Goal: Book appointment/travel/reservation

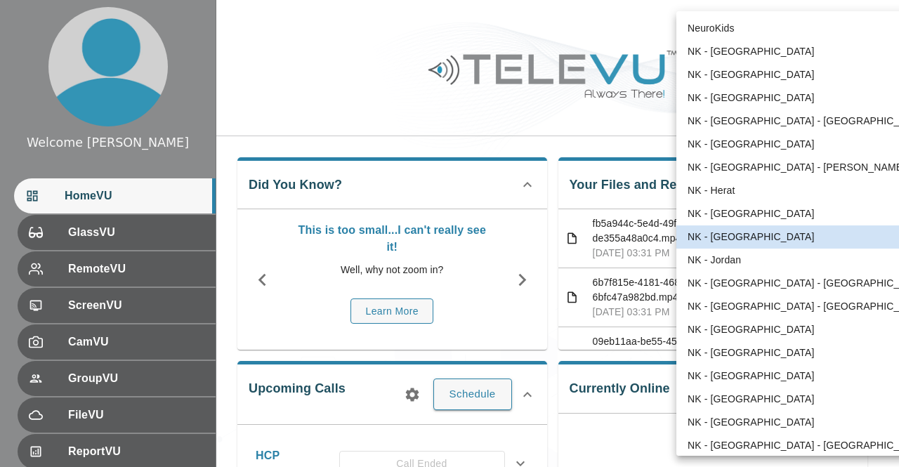
click at [819, 30] on body "Welcome Harriet HomeVU GlassVU RemoteVU ScreenVU CamVU GroupVU FileVU ReportVU …" at bounding box center [449, 456] width 899 height 913
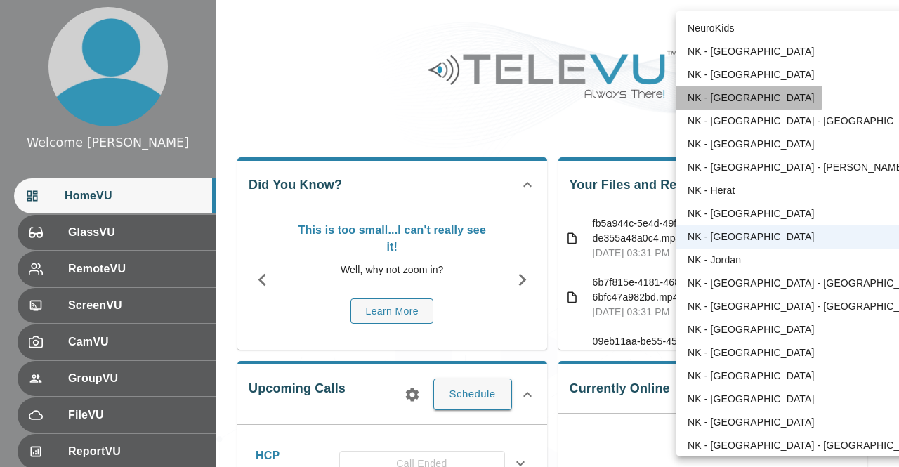
click at [735, 98] on li "NK - [GEOGRAPHIC_DATA]" at bounding box center [808, 97] width 262 height 23
type input "36"
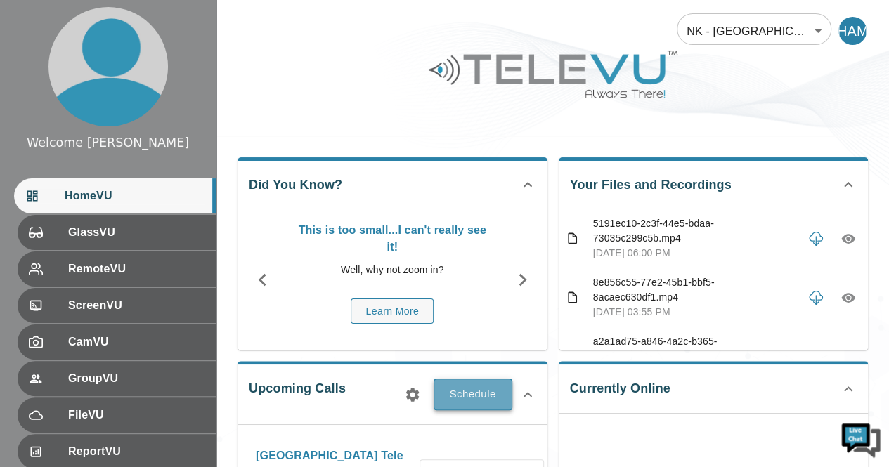
click at [475, 395] on button "Schedule" at bounding box center [472, 394] width 79 height 31
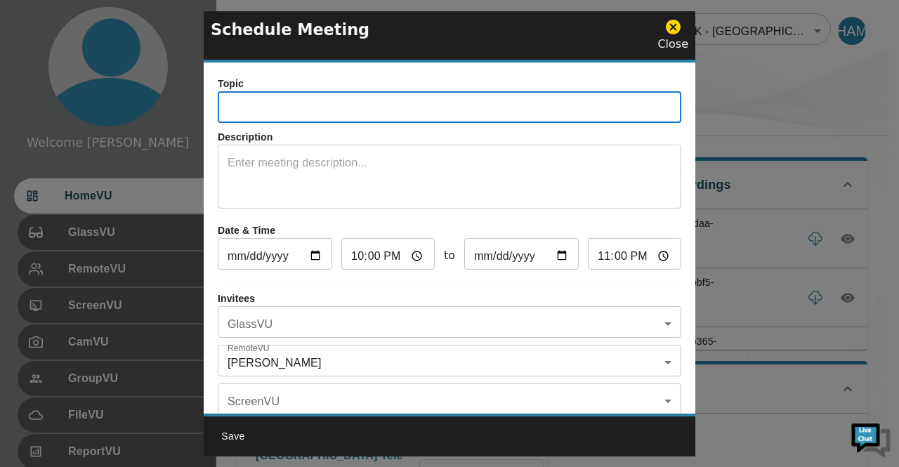
click at [371, 112] on input "text" at bounding box center [450, 109] width 464 height 28
type input "Brazil Telementoring call"
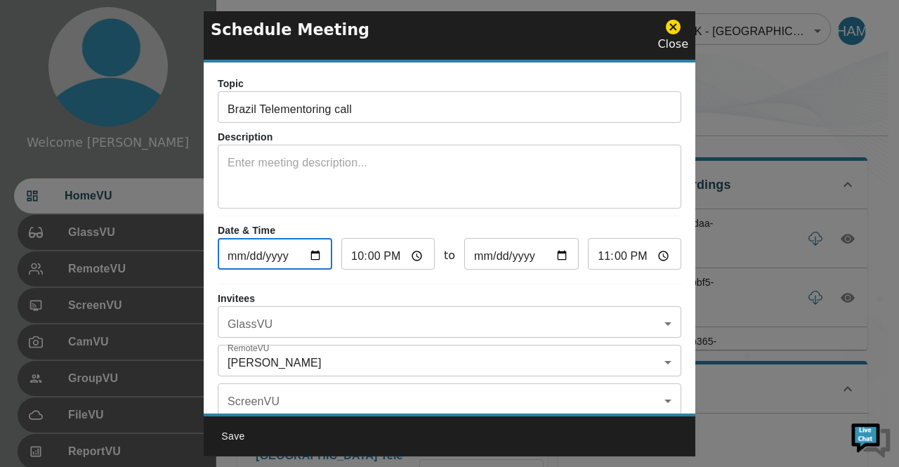
click at [312, 256] on input "2025-10-06" at bounding box center [275, 256] width 115 height 28
type input "2025-10-07"
click at [414, 259] on input "22:00" at bounding box center [387, 256] width 93 height 28
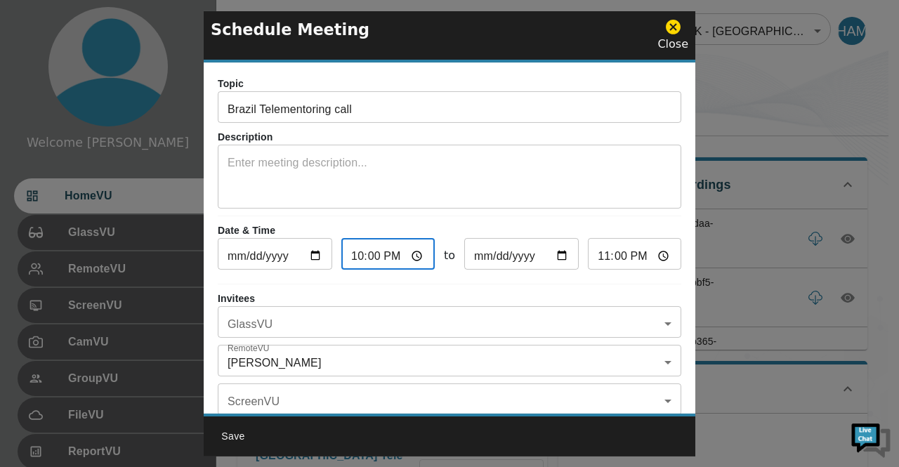
type input "16:00"
type input "17:00"
type input "16:00"
click at [656, 256] on input "17:00" at bounding box center [634, 256] width 93 height 28
type input "18:00"
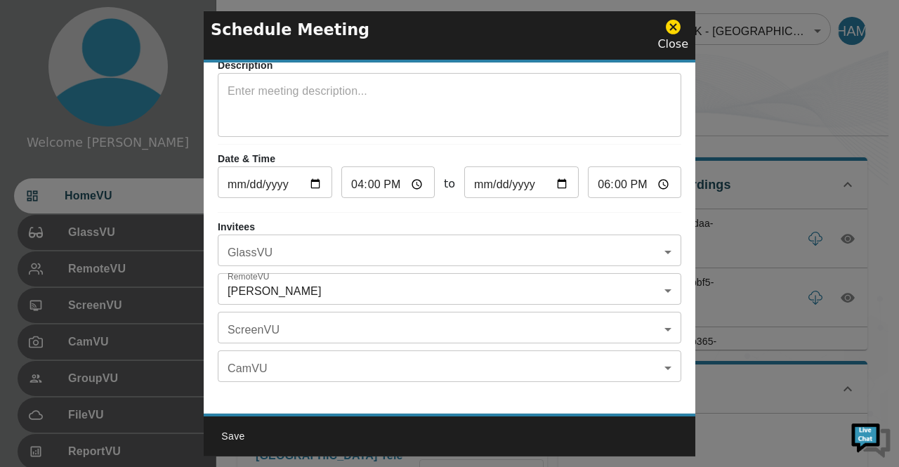
scroll to position [74, 0]
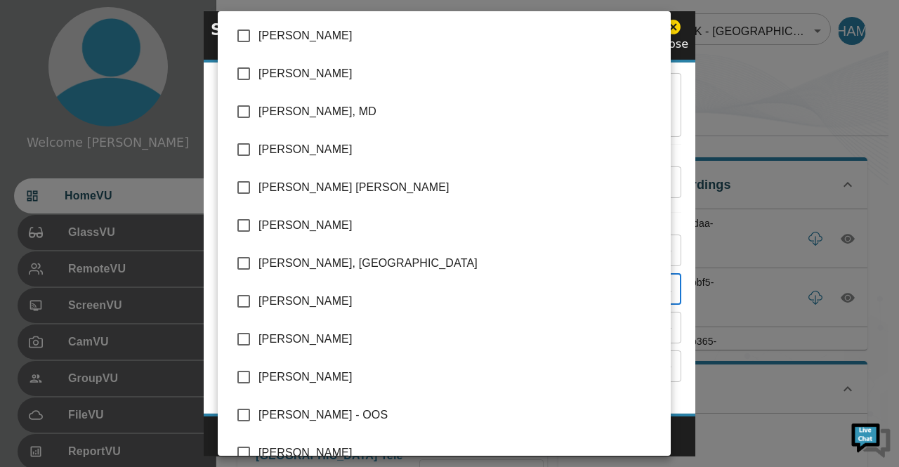
click at [654, 286] on body "Welcome Harriet HomeVU GlassVU RemoteVU ScreenVU CamVU GroupVU FileVU ReportVU …" at bounding box center [449, 456] width 899 height 913
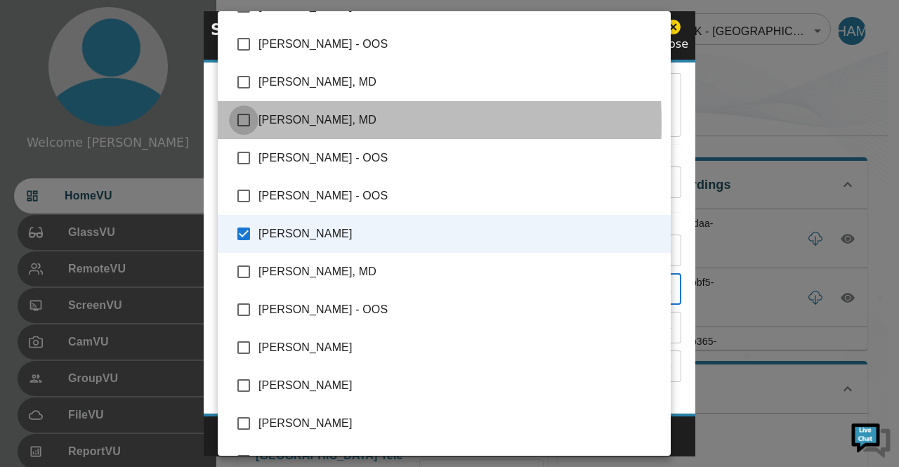
click at [249, 123] on input "checkbox" at bounding box center [244, 120] width 30 height 30
checkbox input "true"
type input "Harriet Ayaro Mulondo,Giselle Coelho, MD"
checkbox input "true"
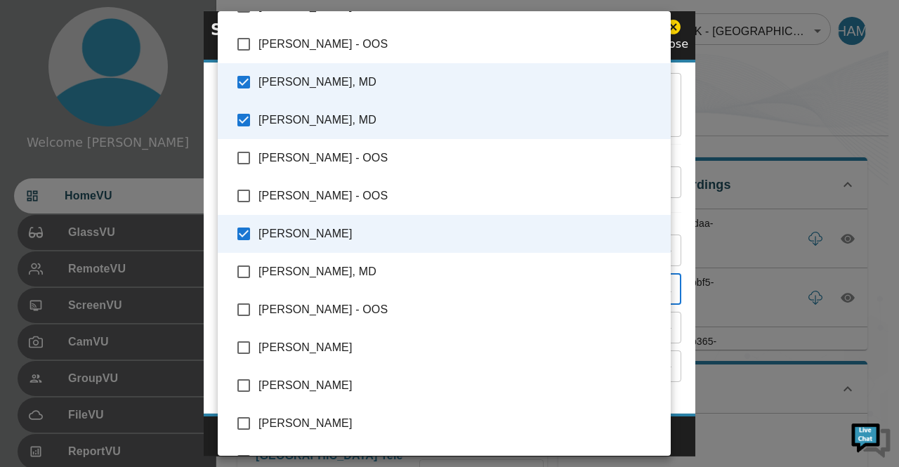
click at [774, 126] on div at bounding box center [449, 233] width 899 height 467
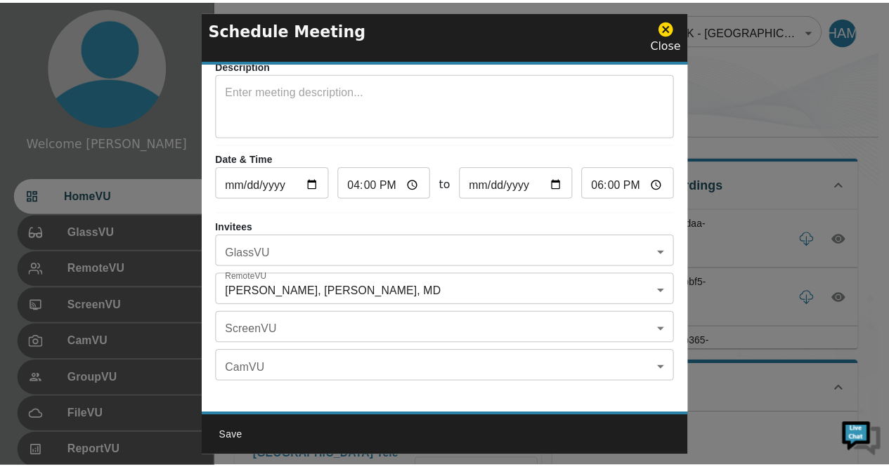
scroll to position [82, 0]
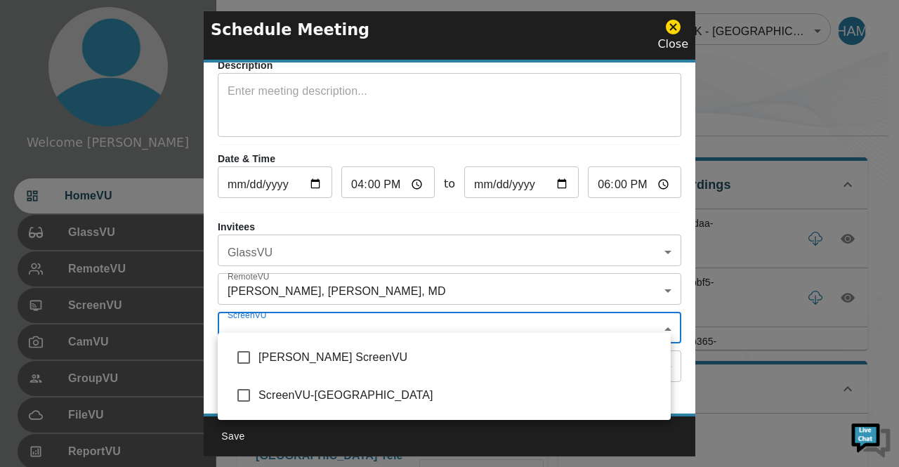
click at [656, 319] on body "Welcome Harriet HomeVU GlassVU RemoteVU ScreenVU CamVU GroupVU FileVU ReportVU …" at bounding box center [449, 456] width 899 height 913
click at [238, 356] on input "checkbox" at bounding box center [244, 358] width 30 height 30
checkbox input "true"
type input "[PERSON_NAME] ScreenVU"
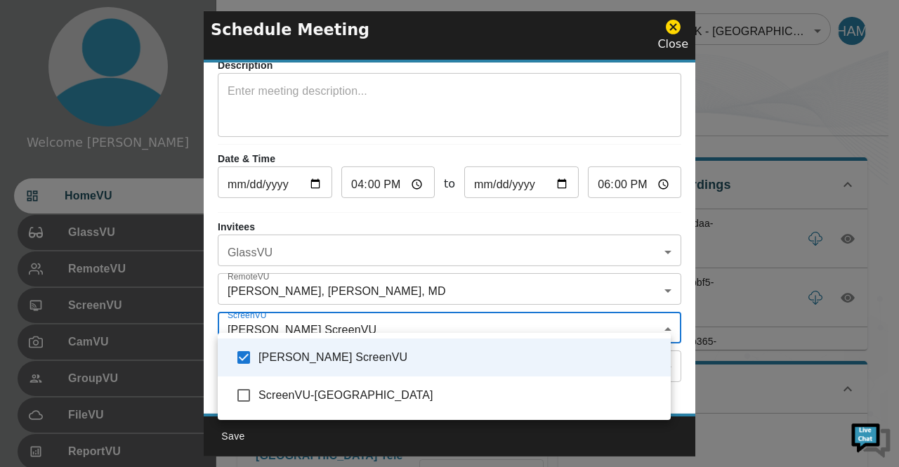
click at [723, 100] on div at bounding box center [449, 233] width 899 height 467
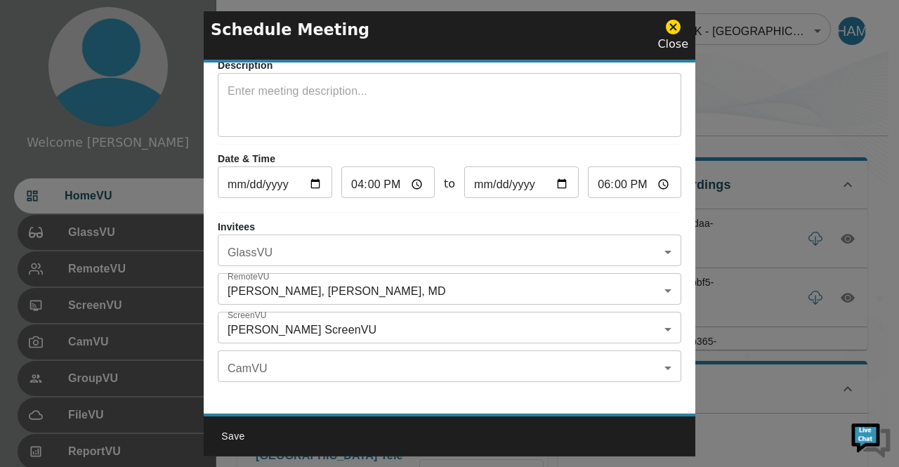
click at [234, 434] on button "Save" at bounding box center [233, 437] width 45 height 26
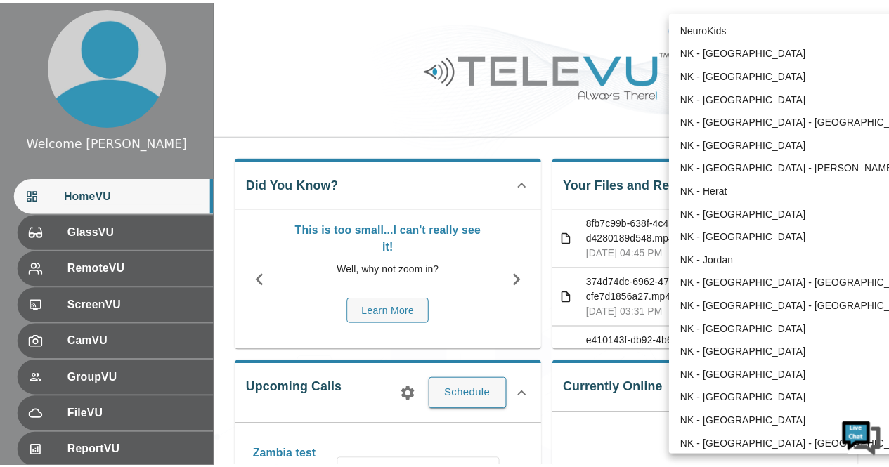
scroll to position [53, 0]
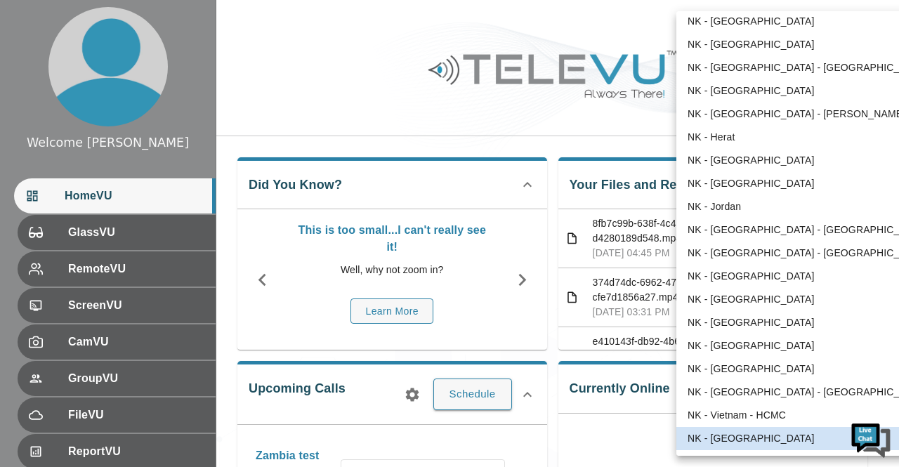
click at [819, 34] on body "Welcome [PERSON_NAME] HomeVU GlassVU RemoteVU ScreenVU CamVU GroupVU FileVU Rep…" at bounding box center [449, 442] width 899 height 884
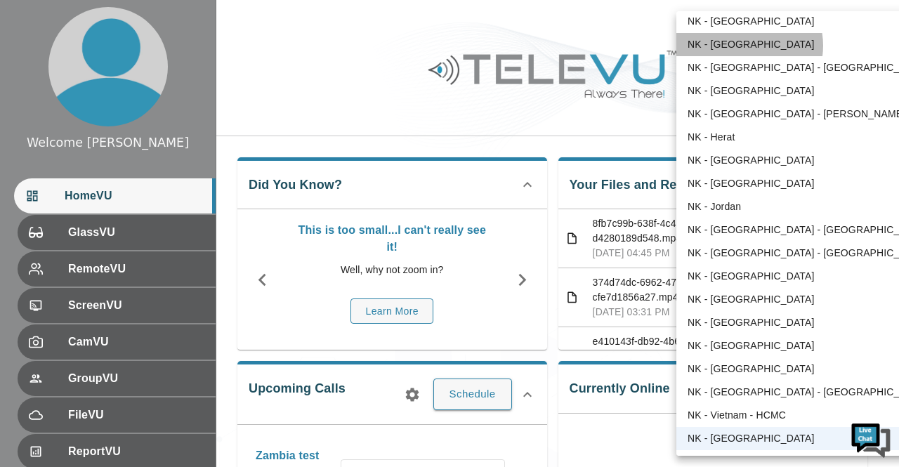
click at [748, 46] on li "NK - [GEOGRAPHIC_DATA]" at bounding box center [808, 44] width 262 height 23
type input "36"
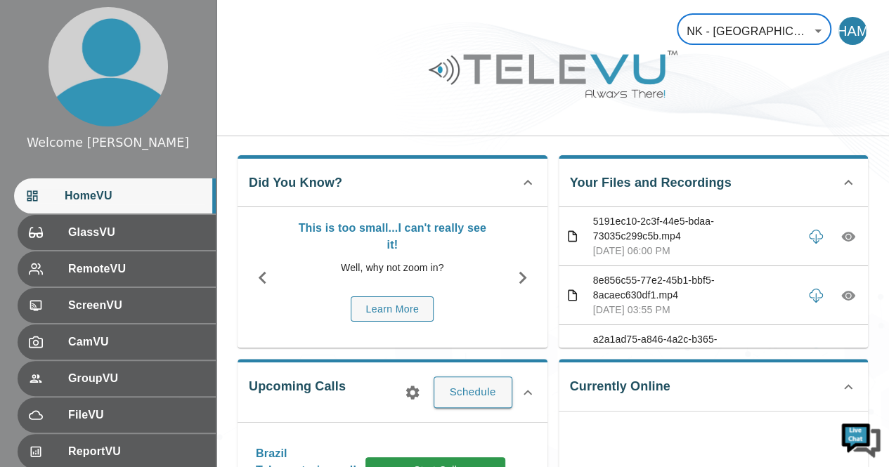
scroll to position [0, 0]
